Goal: Task Accomplishment & Management: Use online tool/utility

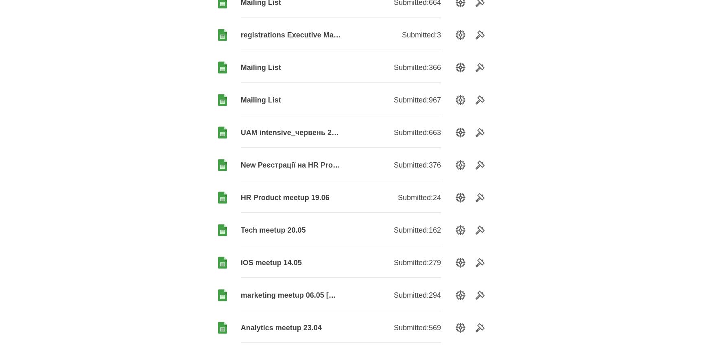
scroll to position [562, 0]
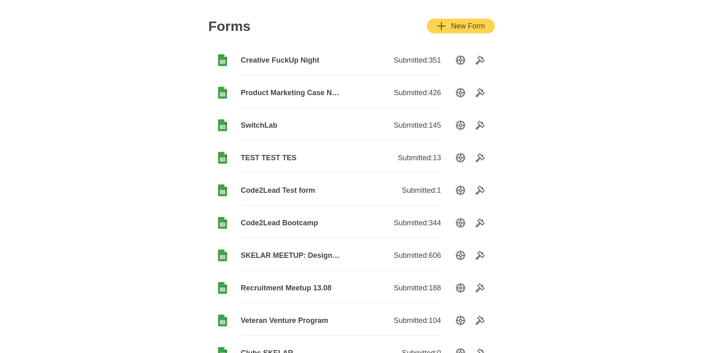
scroll to position [34, 0]
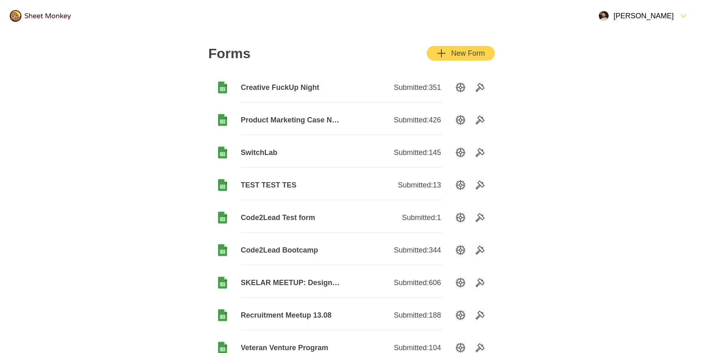
scroll to position [0, 0]
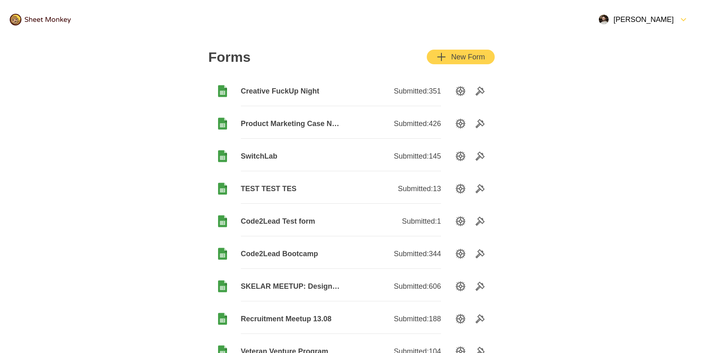
click at [450, 56] on div "button" at bounding box center [449, 57] width 5 height 10
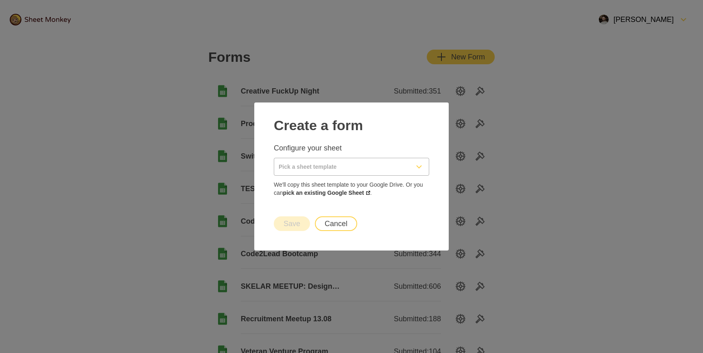
click at [398, 164] on input "Pick a sheet template" at bounding box center [341, 166] width 135 height 17
click at [387, 150] on p "Configure your sheet" at bounding box center [352, 148] width 156 height 10
click at [332, 191] on link "pick an existing Google Sheet" at bounding box center [326, 193] width 87 height 7
click at [329, 163] on input "Pick a sheet template" at bounding box center [341, 166] width 135 height 17
click at [337, 134] on div at bounding box center [352, 139] width 156 height 10
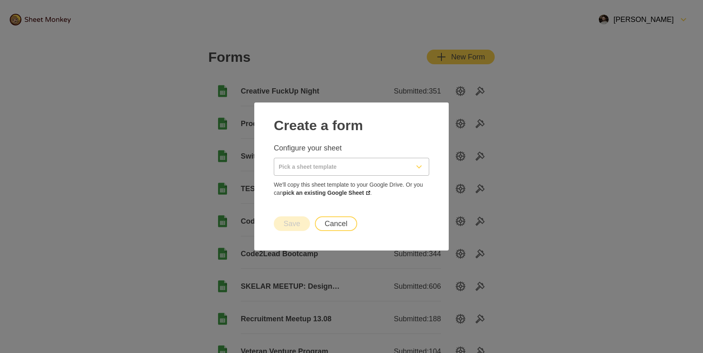
click at [338, 224] on button "Cancel" at bounding box center [336, 224] width 42 height 15
